Goal: Find specific page/section: Find specific page/section

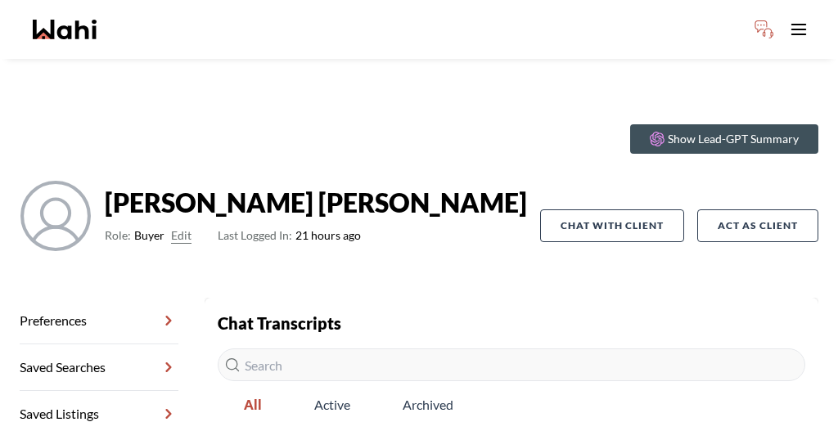
scroll to position [79, 0]
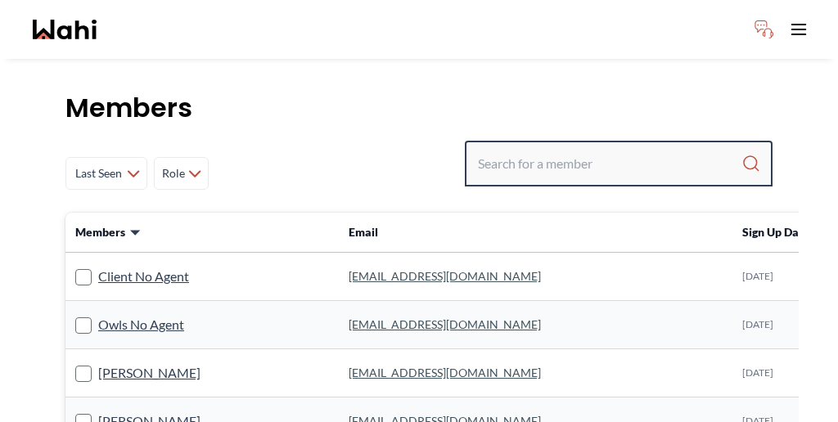
click at [592, 149] on input "Search input" at bounding box center [610, 163] width 264 height 29
paste input "Pradeep"
type input "Pradeep"
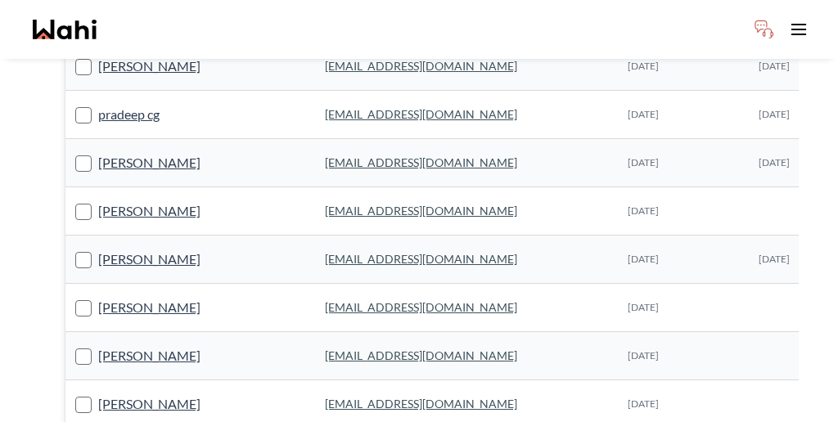
scroll to position [1035, 0]
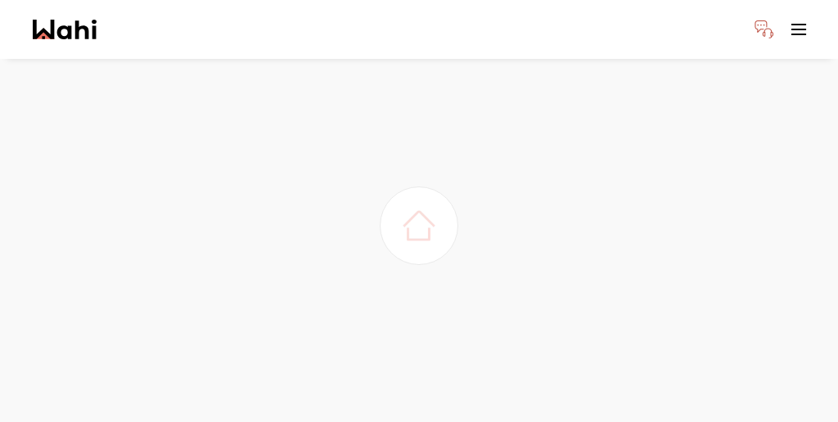
scroll to position [0, 0]
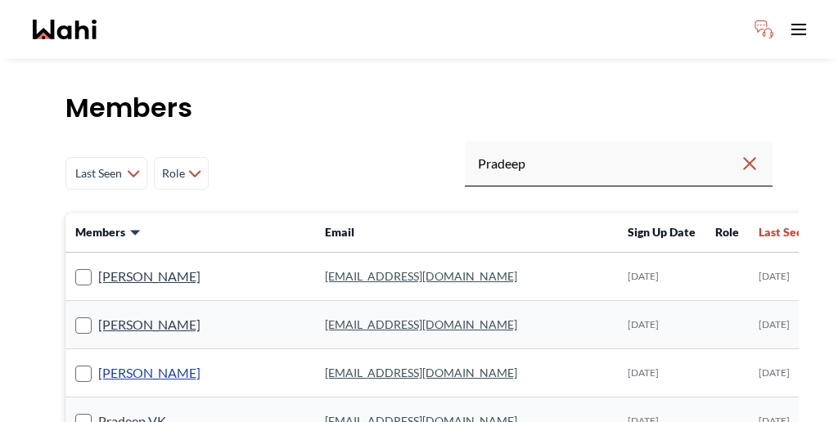
click at [142, 363] on link "[PERSON_NAME]" at bounding box center [149, 373] width 102 height 21
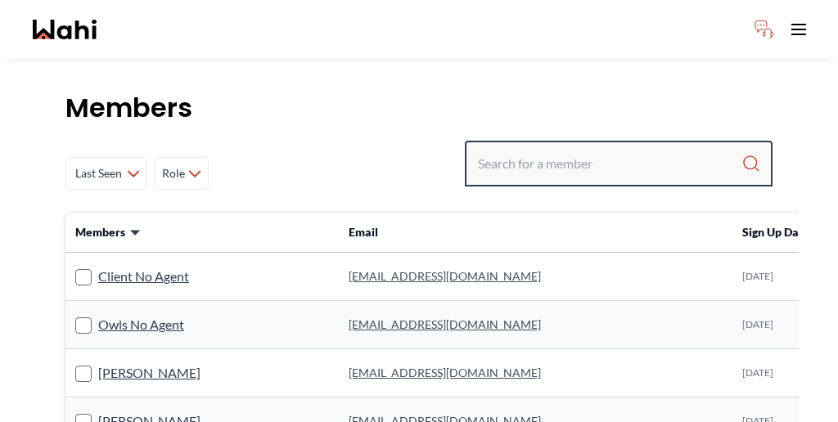
click at [623, 149] on input "Search input" at bounding box center [610, 163] width 264 height 29
paste input "Pradeep"
type input "Pradeep"
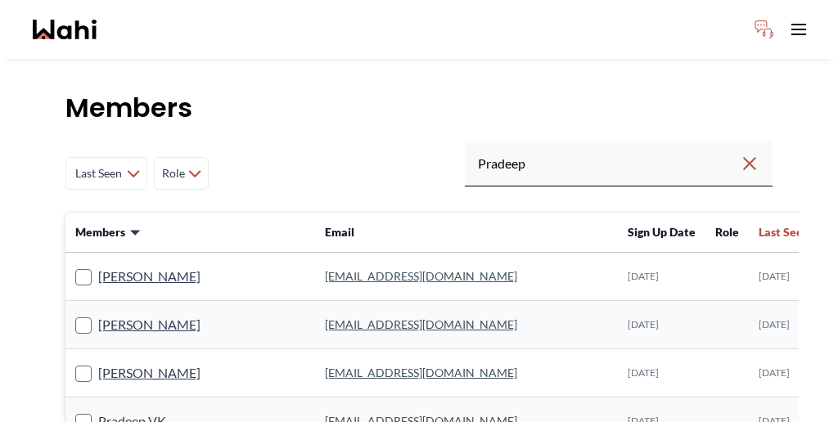
click at [815, 230] on icon at bounding box center [820, 232] width 10 height 5
click at [127, 266] on link "[PERSON_NAME]" at bounding box center [149, 276] width 102 height 21
